Goal: Information Seeking & Learning: Check status

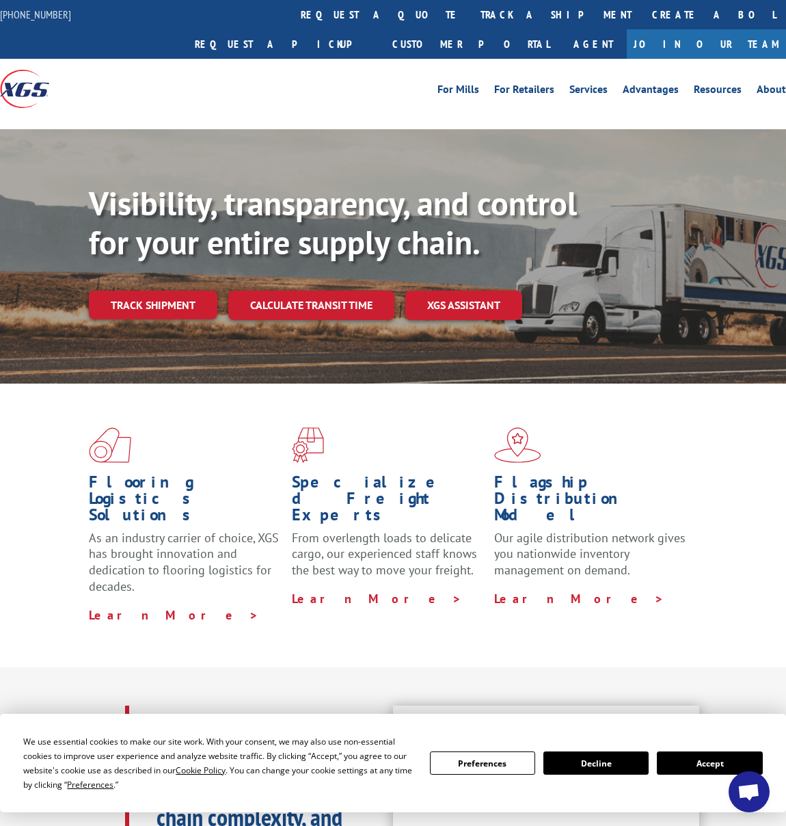
click at [470, 16] on link "track a shipment" at bounding box center [556, 14] width 172 height 29
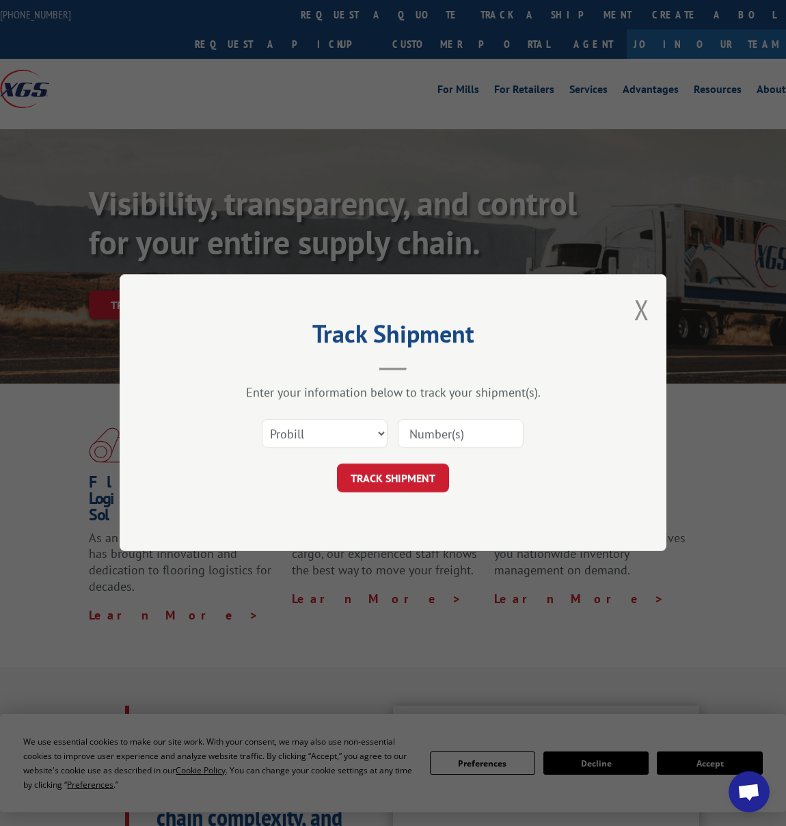
click at [482, 430] on input at bounding box center [461, 434] width 126 height 29
paste input "363352"
type input "363352"
click at [425, 470] on button "TRACK SHIPMENT" at bounding box center [393, 478] width 112 height 29
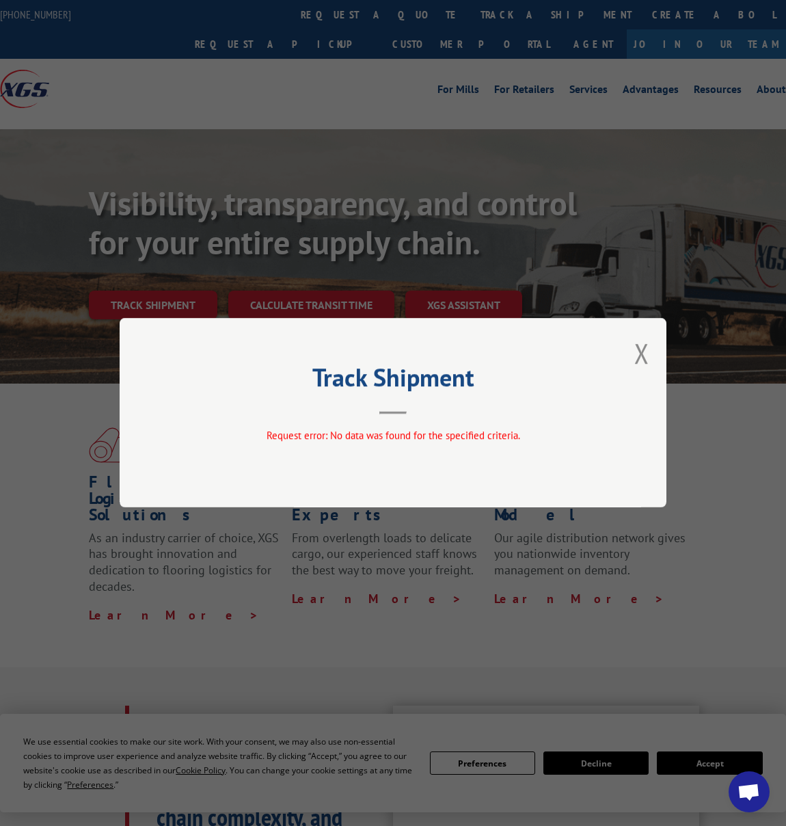
click at [659, 351] on div "Track Shipment Request error: No data was found for the specified criteria." at bounding box center [393, 412] width 547 height 189
click at [650, 354] on div "Track Shipment Request error: No data was found for the specified criteria." at bounding box center [393, 412] width 547 height 189
click at [643, 356] on button "Close modal" at bounding box center [642, 353] width 15 height 36
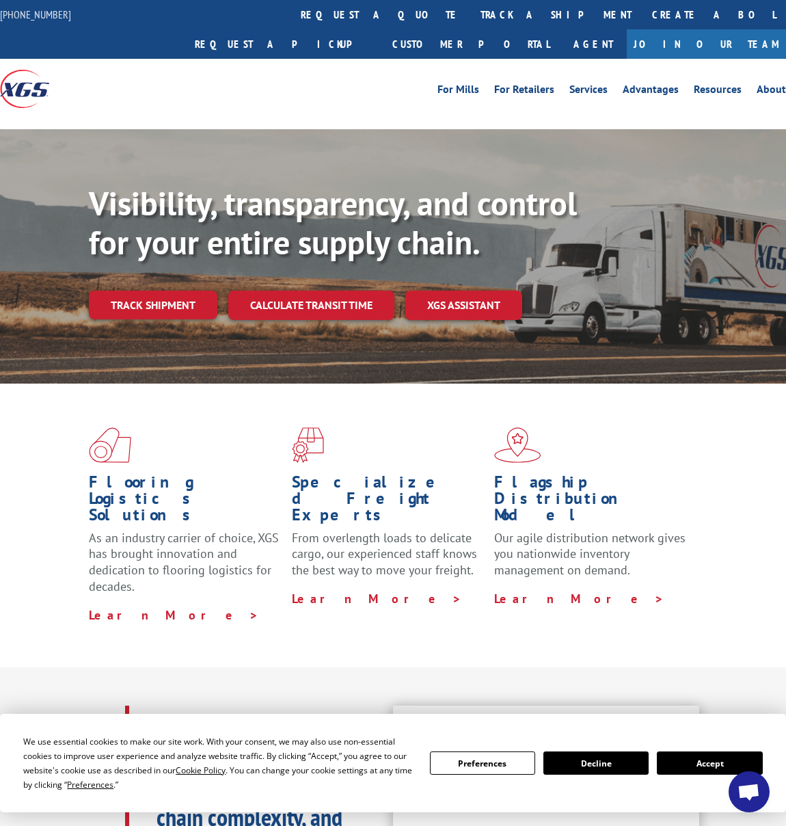
click at [195, 291] on link "Track shipment" at bounding box center [153, 305] width 129 height 29
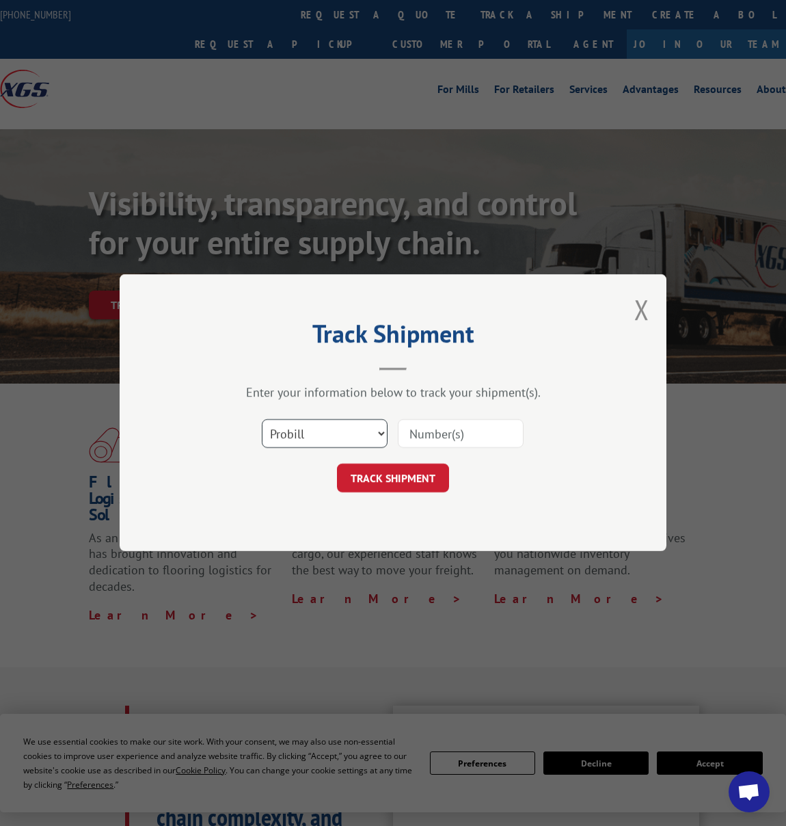
click at [366, 434] on select "Select category... Probill BOL PO" at bounding box center [325, 434] width 126 height 29
select select "bol"
click at [262, 420] on select "Select category... Probill BOL PO" at bounding box center [325, 434] width 126 height 29
click at [444, 434] on input at bounding box center [461, 434] width 126 height 29
paste input "363352"
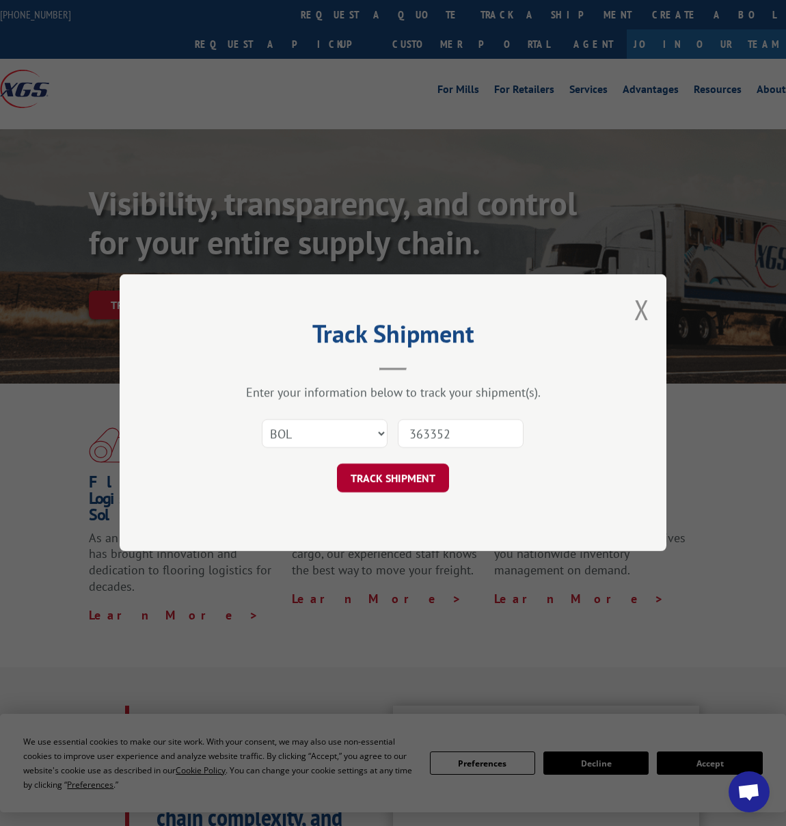
type input "363352"
click at [403, 485] on button "TRACK SHIPMENT" at bounding box center [393, 478] width 112 height 29
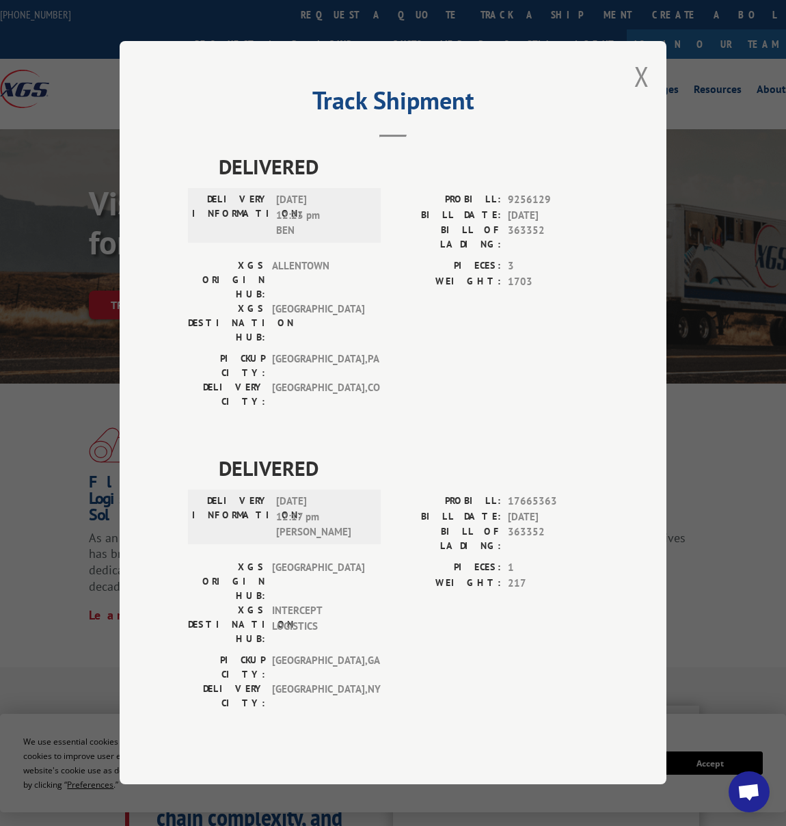
drag, startPoint x: 642, startPoint y: 131, endPoint x: 585, endPoint y: 105, distance: 63.0
click at [642, 94] on button "Close modal" at bounding box center [642, 76] width 15 height 36
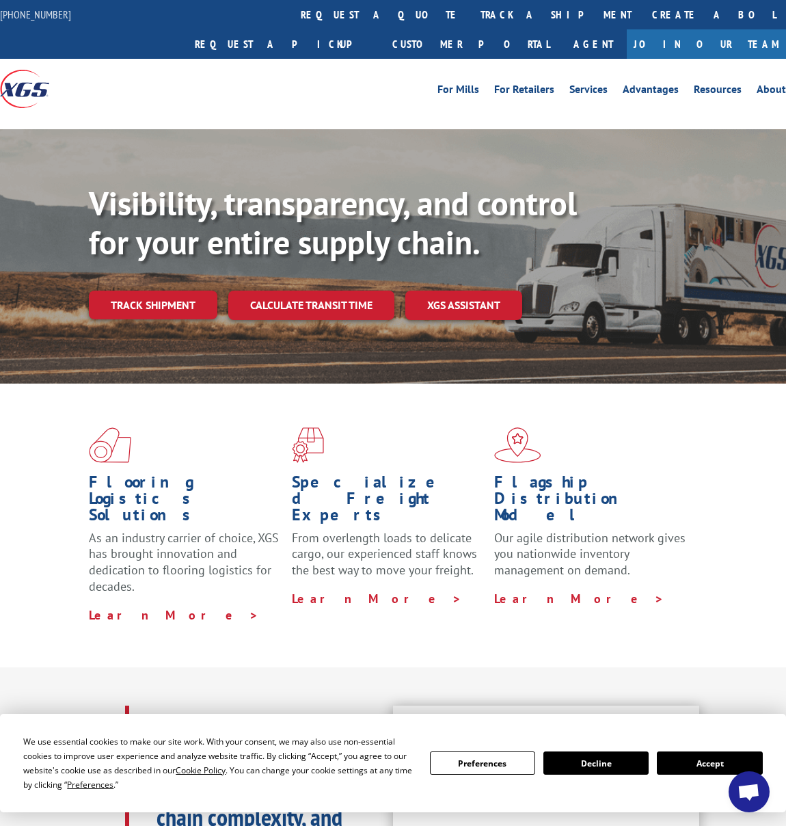
click at [131, 291] on link "Track shipment" at bounding box center [153, 305] width 129 height 29
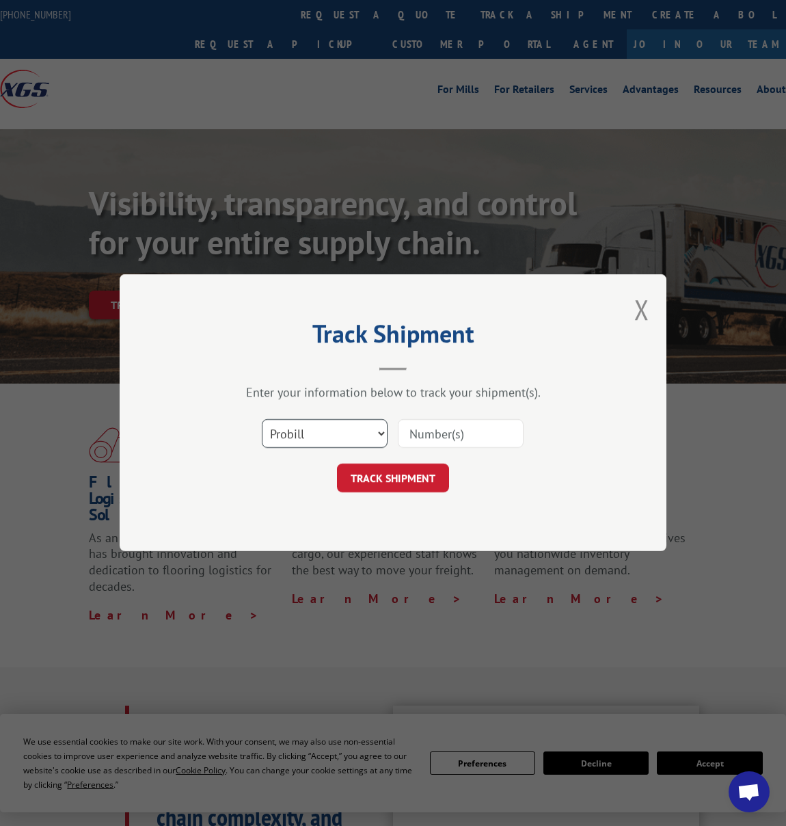
click at [386, 433] on select "Select category... Probill BOL PO" at bounding box center [325, 434] width 126 height 29
select select "bol"
click at [262, 420] on select "Select category... Probill BOL PO" at bounding box center [325, 434] width 126 height 29
click at [427, 433] on input at bounding box center [461, 434] width 126 height 29
paste input "363352"
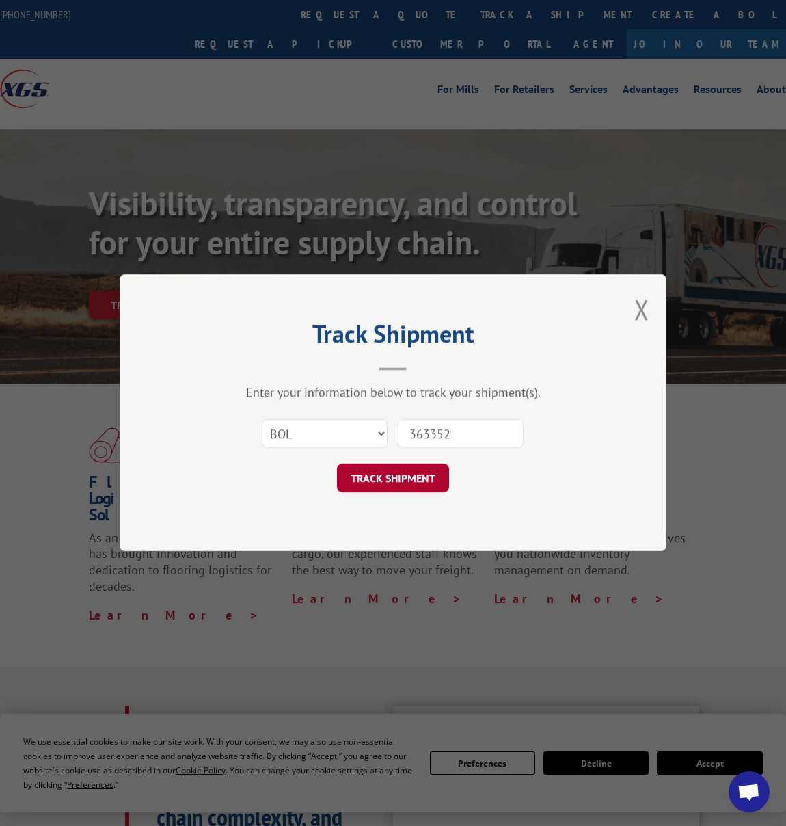
type input "363352"
click at [416, 475] on button "TRACK SHIPMENT" at bounding box center [393, 478] width 112 height 29
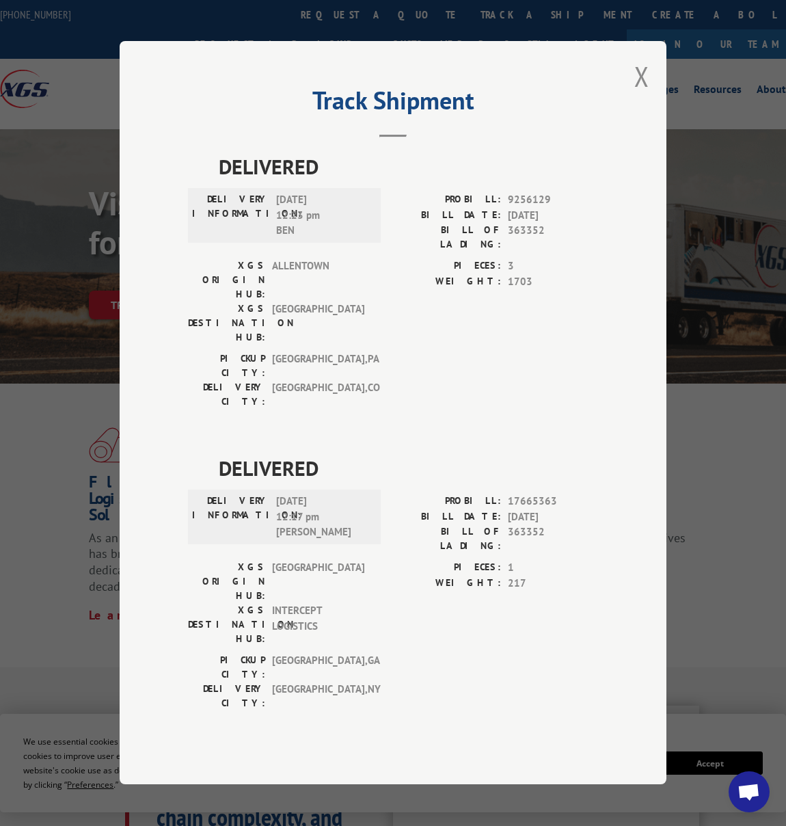
scroll to position [1, 0]
click at [426, 351] on div "PIECES: 3 WEIGHT: 1703" at bounding box center [495, 304] width 205 height 93
